Goal: Task Accomplishment & Management: Manage account settings

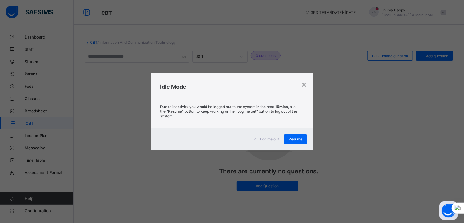
click at [302, 82] on div "×" at bounding box center [304, 84] width 6 height 10
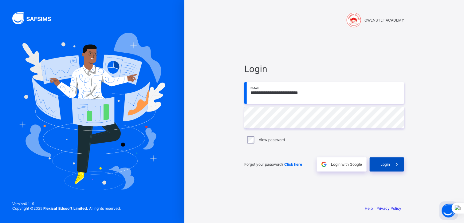
click at [387, 162] on span "Login" at bounding box center [386, 164] width 10 height 5
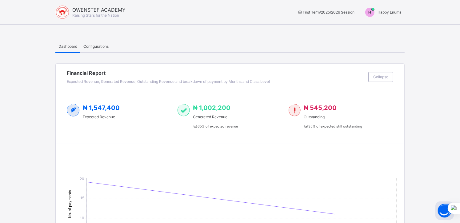
click at [384, 13] on span "Happy Enuma" at bounding box center [389, 12] width 24 height 5
click at [380, 24] on span "Switch to Admin View" at bounding box center [378, 26] width 47 height 7
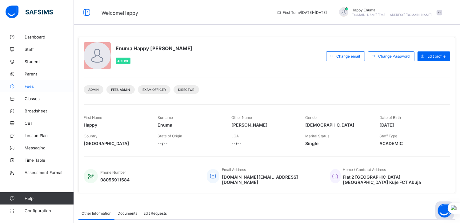
click at [27, 86] on span "Fees" at bounding box center [49, 86] width 49 height 5
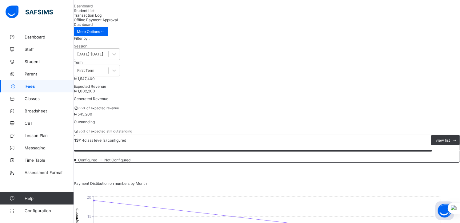
scroll to position [23, 0]
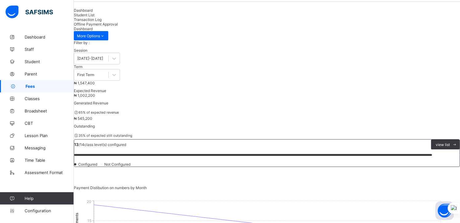
click at [94, 17] on span "Student List" at bounding box center [84, 15] width 21 height 5
type input "***"
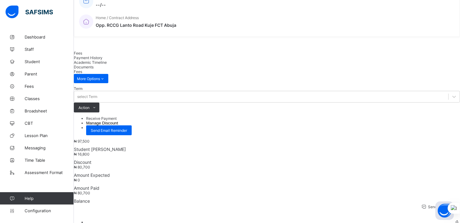
scroll to position [145, 0]
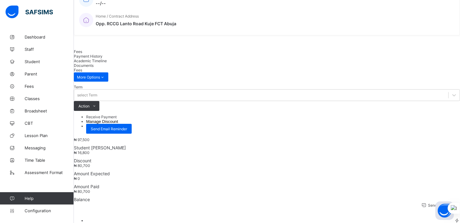
click at [410, 114] on li "Receive Payment" at bounding box center [273, 116] width 374 height 5
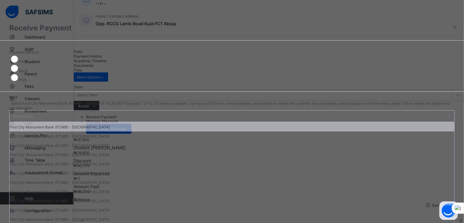
click at [205, 110] on div "Select bank" at bounding box center [232, 116] width 446 height 12
click at [202, 125] on div "First City Monument Bank (FCMB) - OWENSTEF ACADEMY" at bounding box center [232, 126] width 445 height 9
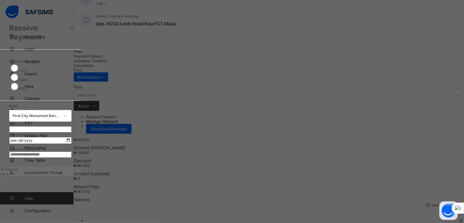
click at [72, 126] on input "text" at bounding box center [40, 129] width 62 height 6
type input "*"
type input "**********"
click at [72, 137] on input "date" at bounding box center [40, 140] width 62 height 7
type input "**********"
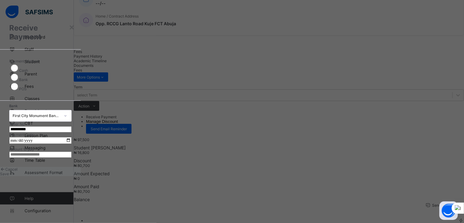
click at [72, 157] on input "currency" at bounding box center [40, 154] width 62 height 6
type input "********"
click at [9, 176] on span "Save" at bounding box center [4, 173] width 9 height 5
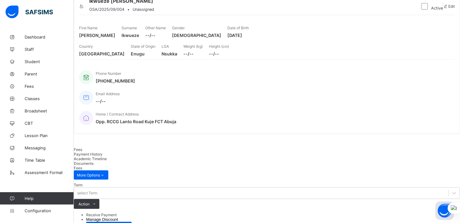
scroll to position [0, 0]
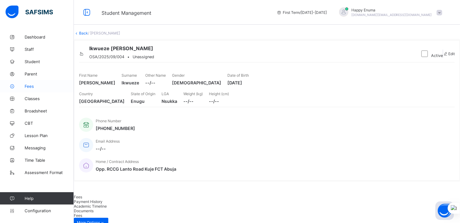
click at [29, 86] on span "Fees" at bounding box center [49, 86] width 49 height 5
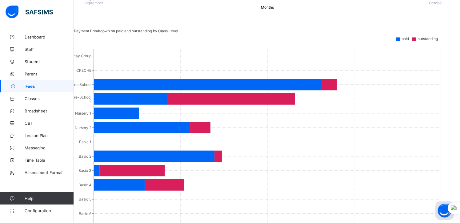
scroll to position [308, 0]
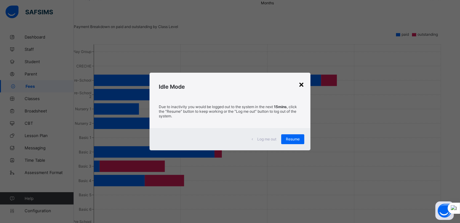
click at [302, 83] on div "×" at bounding box center [301, 84] width 6 height 10
